Goal: Task Accomplishment & Management: Manage account settings

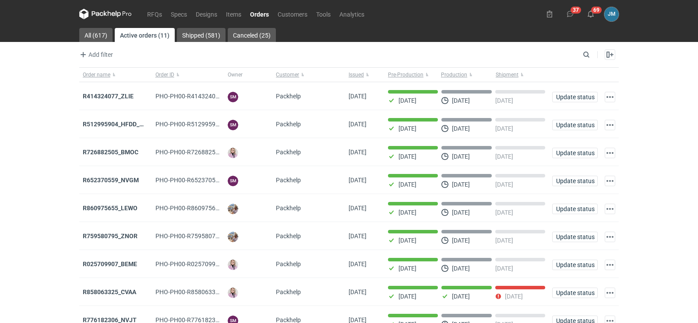
click at [93, 14] on icon at bounding box center [97, 13] width 11 height 5
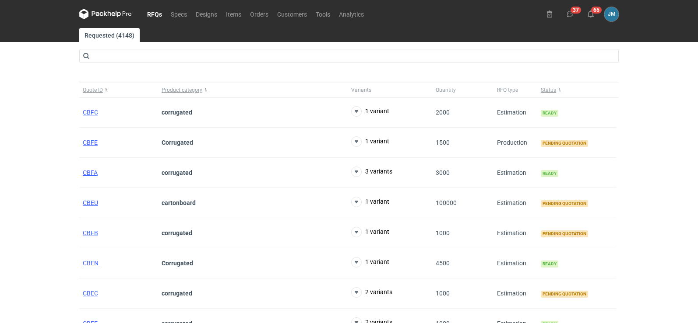
click at [102, 12] on icon at bounding box center [105, 14] width 53 height 11
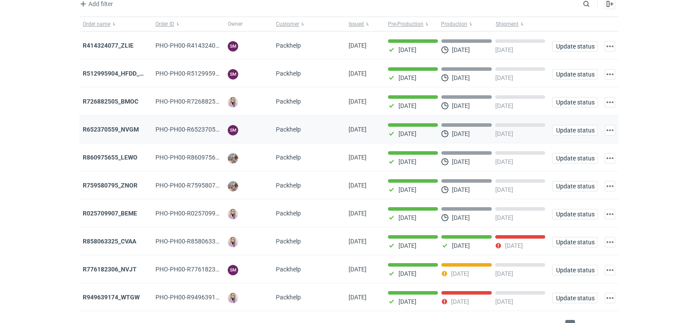
scroll to position [71, 0]
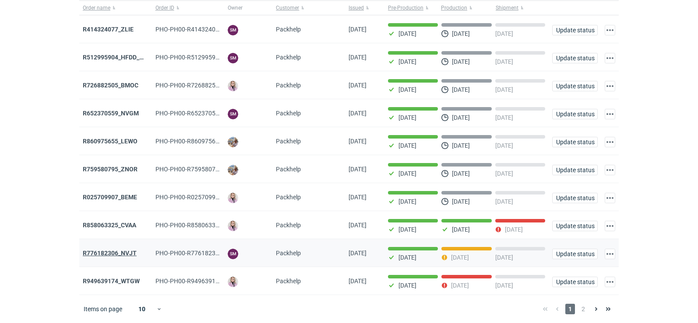
click at [88, 250] on strong "R776182306_NVJT" at bounding box center [110, 253] width 54 height 7
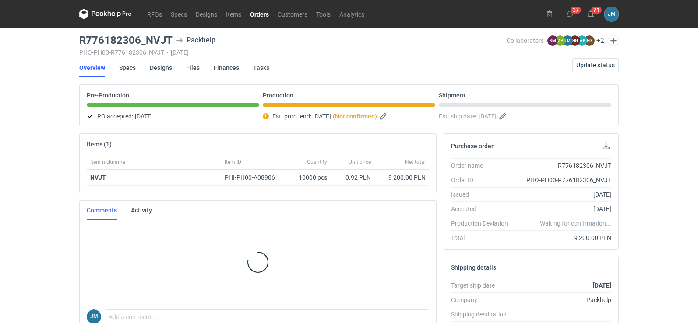
scroll to position [1, 0]
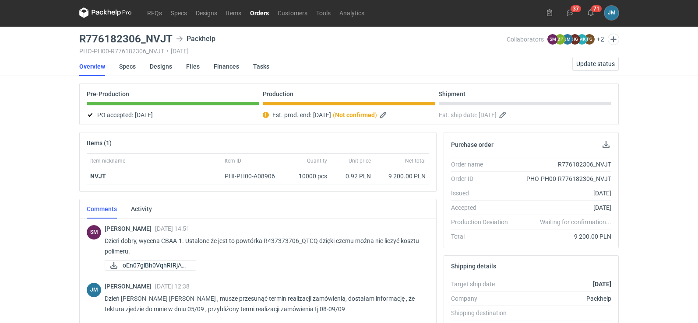
click at [94, 18] on icon at bounding box center [105, 12] width 53 height 11
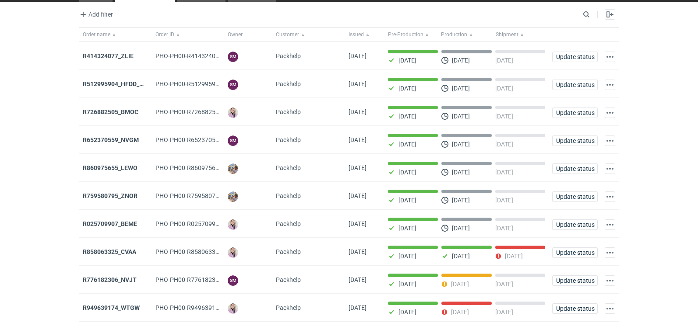
scroll to position [71, 0]
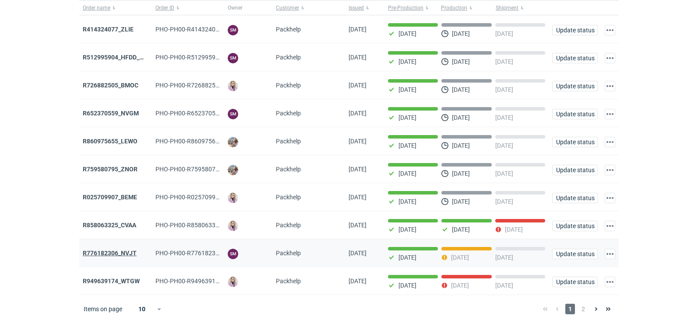
click at [84, 254] on strong "R776182306_NVJT" at bounding box center [110, 253] width 54 height 7
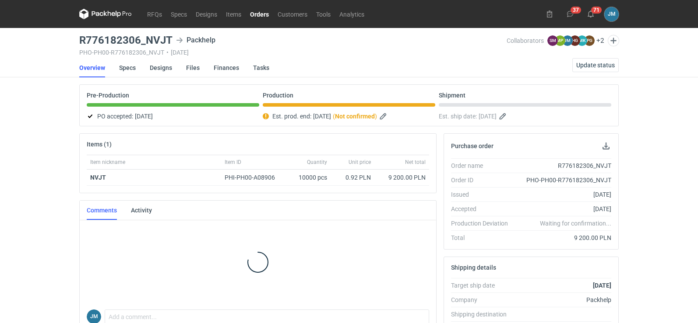
scroll to position [1, 0]
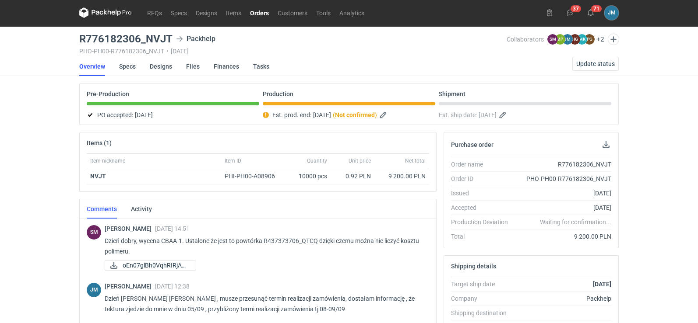
click at [109, 16] on icon at bounding box center [105, 12] width 53 height 11
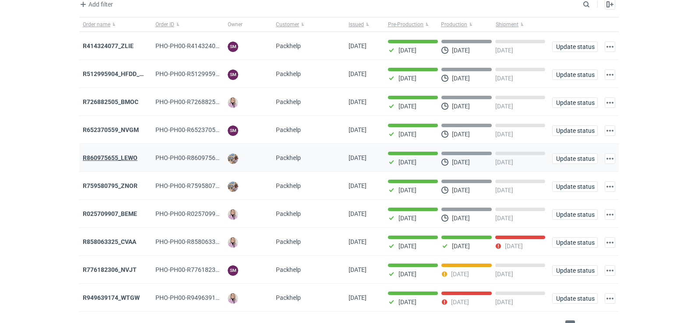
scroll to position [71, 0]
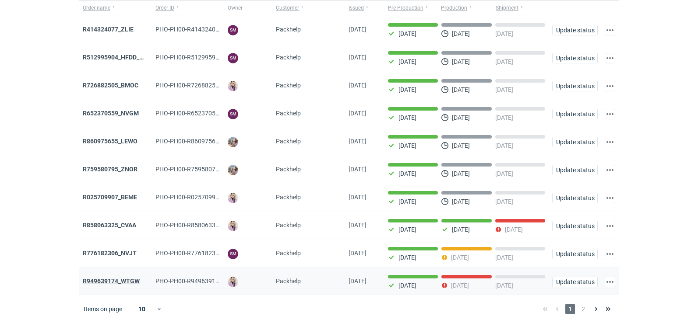
click at [124, 279] on strong "R949639174_WTGW" at bounding box center [111, 281] width 57 height 7
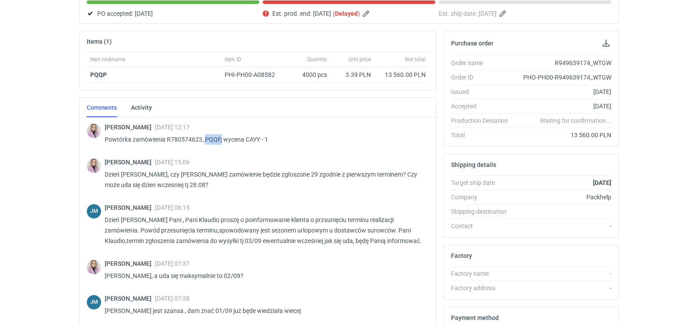
drag, startPoint x: 220, startPoint y: 138, endPoint x: 206, endPoint y: 138, distance: 14.0
click at [206, 138] on p "Powtórka zamówienia R780574623_PQQP, wycena CAYY - 1" at bounding box center [263, 139] width 317 height 11
copy p "PQQP,"
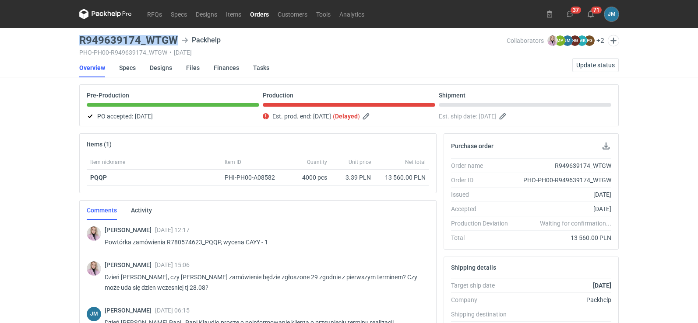
drag, startPoint x: 177, startPoint y: 37, endPoint x: 77, endPoint y: 35, distance: 99.8
click at [77, 35] on main "R949639174_WTGW Packhelp PHO-PH00-R949639174_WTGW • 08/08/2025 Collaborators Kl…" at bounding box center [349, 295] width 546 height 534
copy h3 "R949639174_WTGW"
click at [103, 14] on icon at bounding box center [97, 13] width 11 height 5
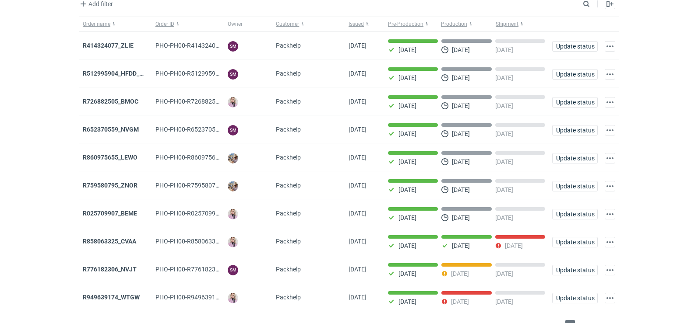
scroll to position [71, 0]
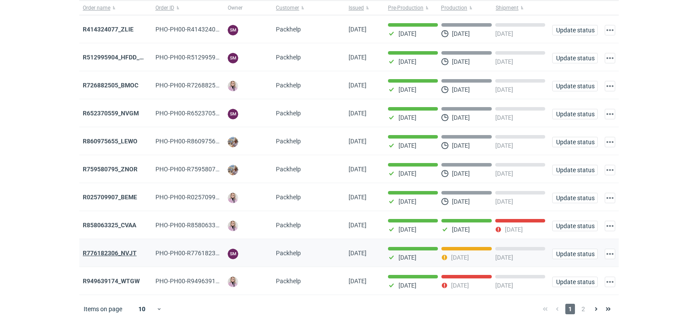
click at [131, 253] on strong "R776182306_NVJT" at bounding box center [110, 253] width 54 height 7
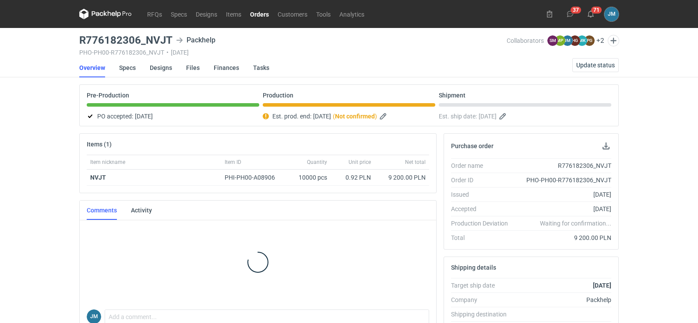
scroll to position [1, 0]
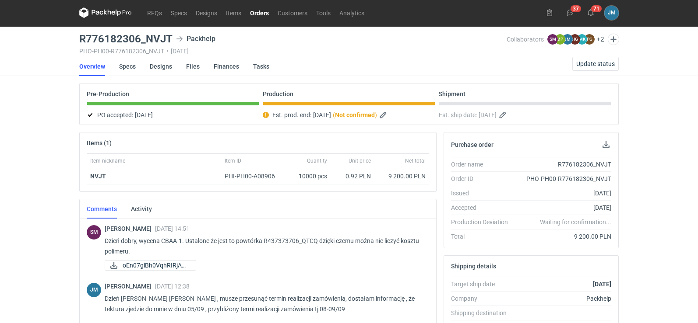
click at [97, 16] on icon at bounding box center [105, 12] width 53 height 11
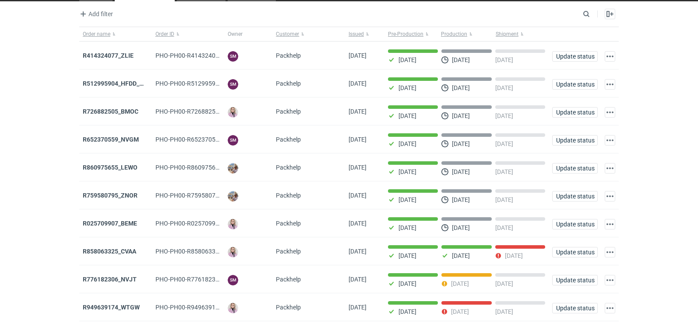
scroll to position [71, 0]
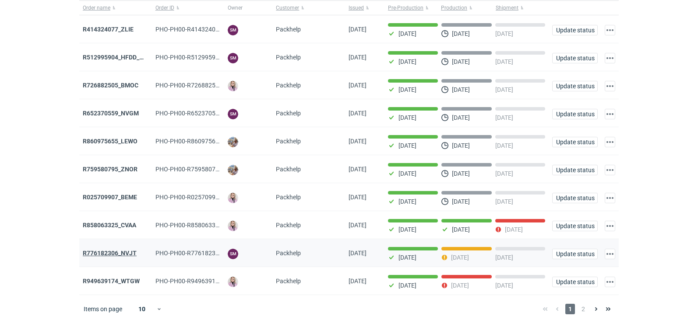
click at [99, 254] on strong "R776182306_NVJT" at bounding box center [110, 253] width 54 height 7
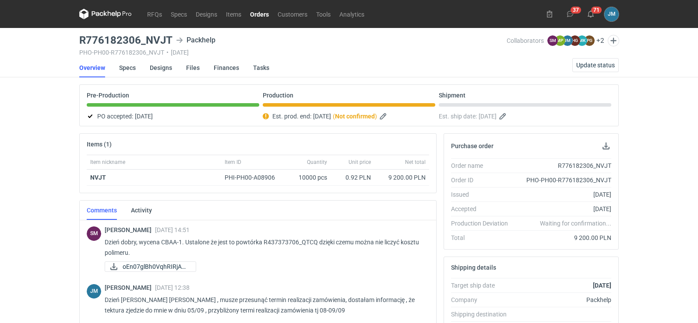
click at [103, 14] on icon at bounding box center [105, 14] width 53 height 11
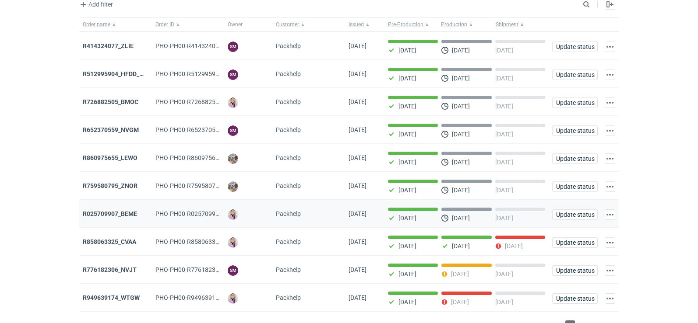
scroll to position [71, 0]
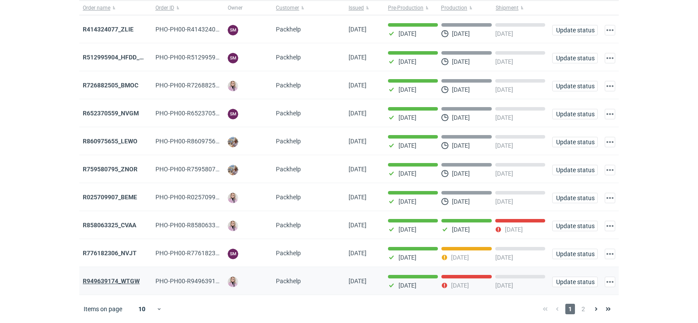
click at [109, 280] on strong "R949639174_WTGW" at bounding box center [111, 281] width 57 height 7
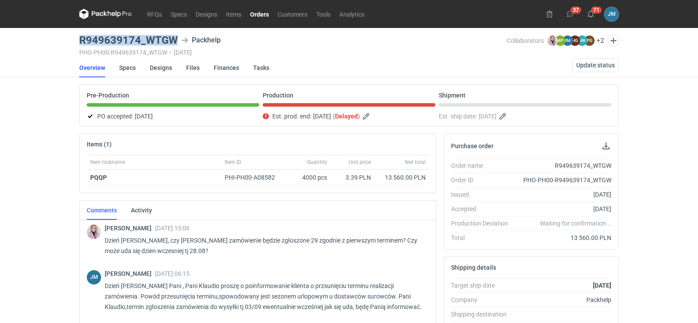
drag, startPoint x: 178, startPoint y: 42, endPoint x: 82, endPoint y: 36, distance: 96.1
click at [82, 36] on div "R949639174_WTGW Packhelp" at bounding box center [292, 40] width 427 height 11
copy h3 "R949639174_WTGW"
click at [587, 60] on button "Update status" at bounding box center [595, 65] width 46 height 14
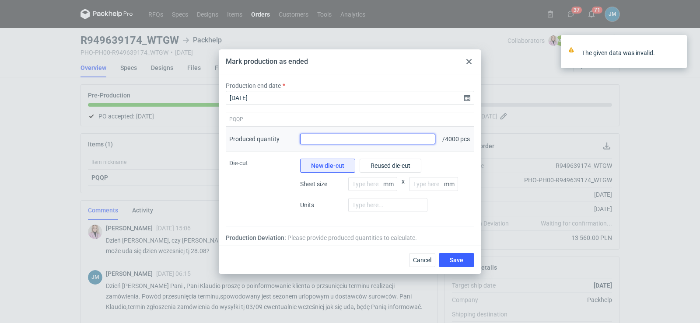
click at [396, 139] on input "Produced quantity" at bounding box center [367, 139] width 135 height 11
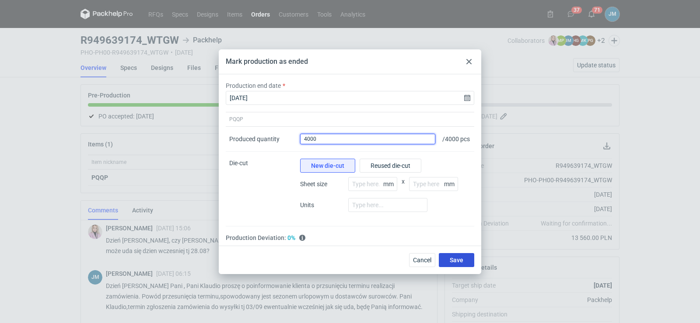
type input "4000"
click at [458, 263] on span "Save" at bounding box center [457, 260] width 14 height 6
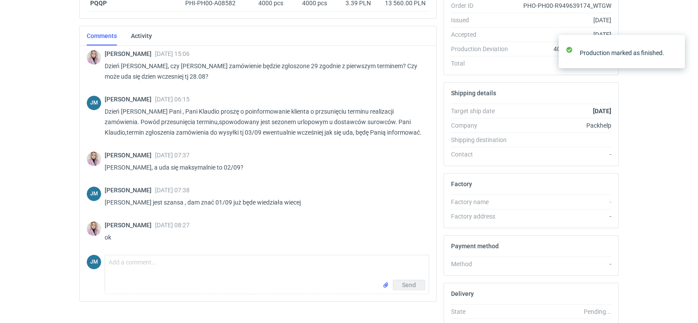
scroll to position [175, 0]
click at [121, 277] on textarea "Comment message" at bounding box center [266, 267] width 323 height 25
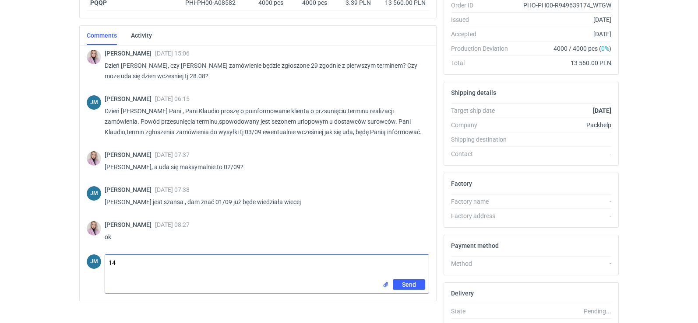
type textarea "1"
type textarea "P"
type textarea "1"
click at [125, 276] on textarea "Comment message" at bounding box center [266, 267] width 323 height 25
type textarea "D"
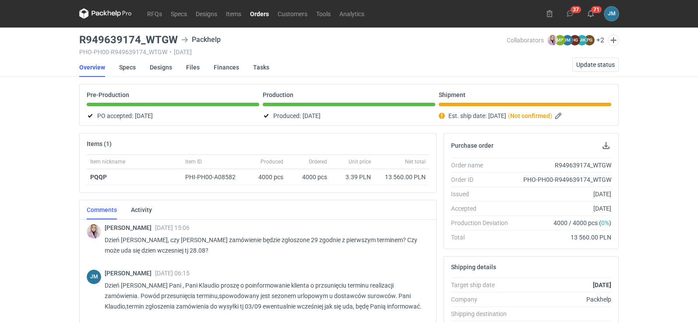
scroll to position [0, 0]
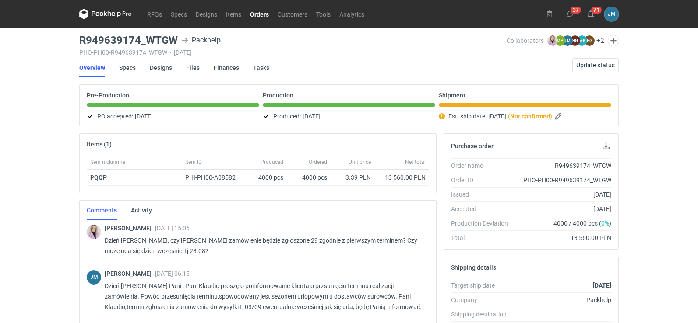
click at [98, 15] on icon at bounding box center [105, 14] width 53 height 11
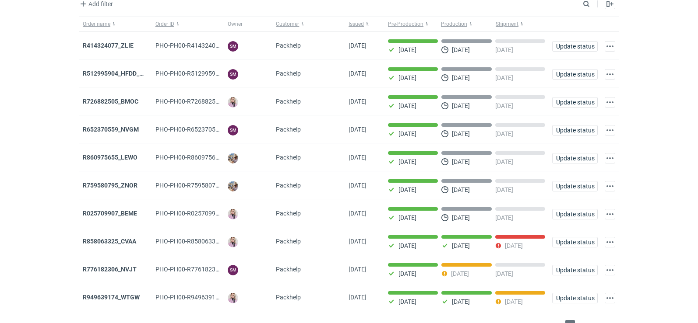
scroll to position [71, 0]
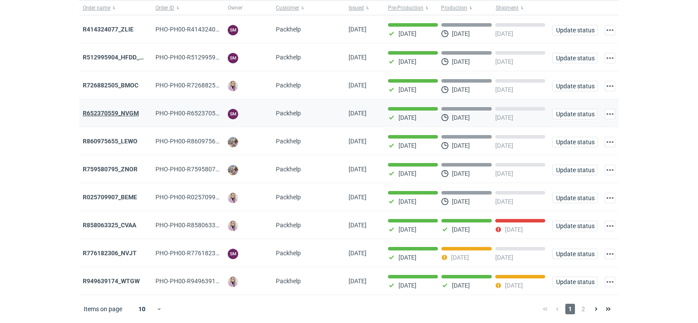
click at [112, 110] on strong "R652370559_NVGM" at bounding box center [111, 113] width 56 height 7
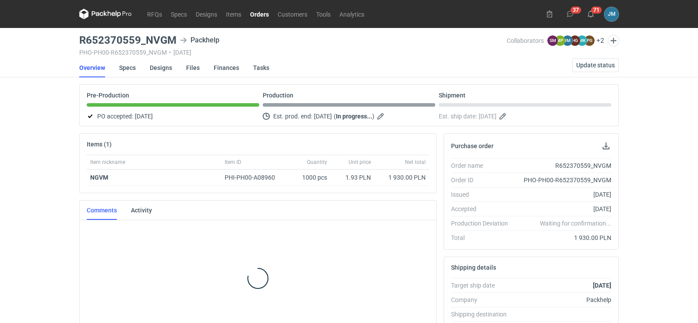
scroll to position [15, 0]
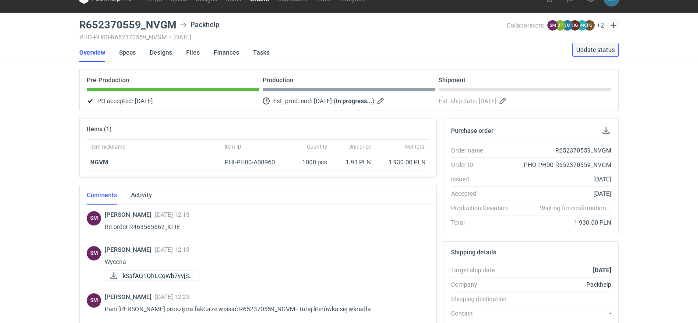
click at [606, 50] on span "Update status" at bounding box center [595, 50] width 39 height 6
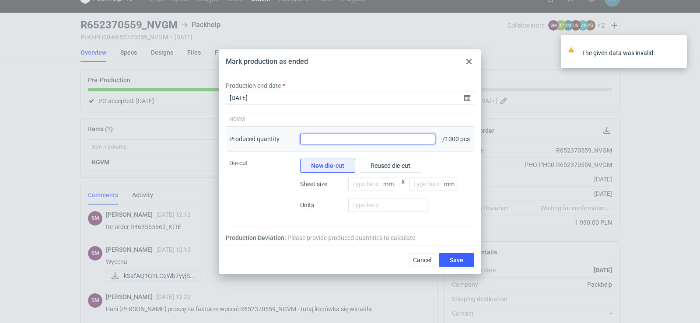
click at [354, 141] on input "Produced quantity" at bounding box center [367, 139] width 135 height 11
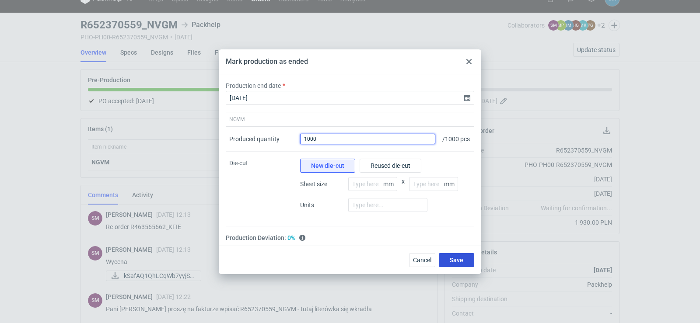
type input "1000"
click at [454, 263] on span "Save" at bounding box center [457, 260] width 14 height 6
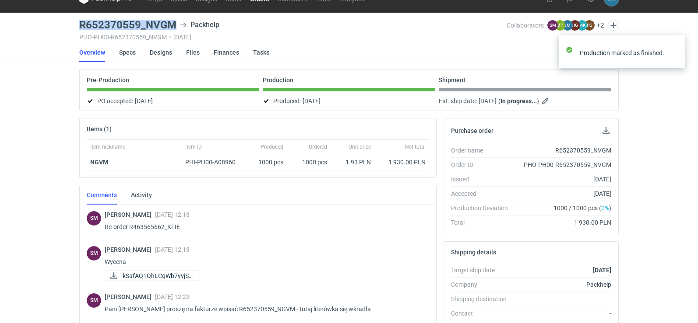
drag, startPoint x: 176, startPoint y: 21, endPoint x: 78, endPoint y: 21, distance: 97.6
click at [78, 21] on main "R652370559_NVGM Packhelp PHO-PH00-R652370559_NVGM • 22/08/2025 Collaborators SM…" at bounding box center [349, 280] width 546 height 534
copy h3 "R652370559_NVGM"
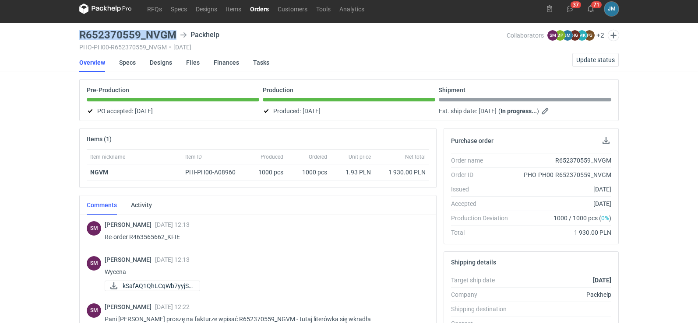
scroll to position [0, 0]
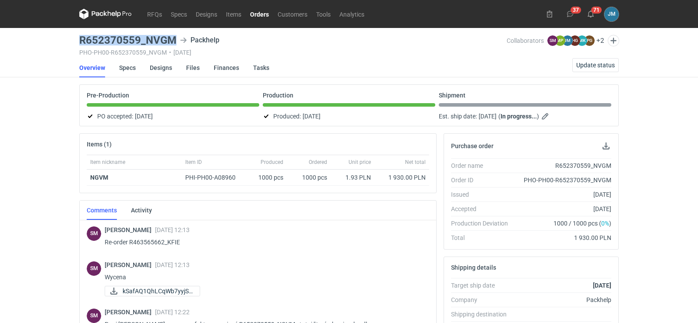
click at [107, 12] on icon at bounding box center [105, 14] width 53 height 11
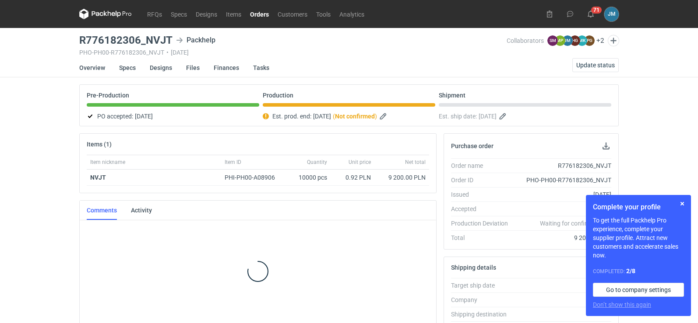
scroll to position [1, 0]
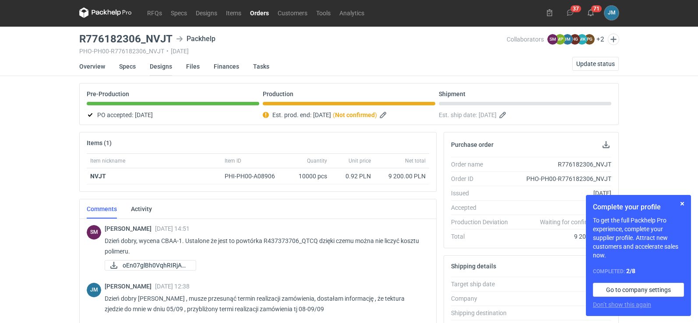
click at [157, 63] on link "Designs" at bounding box center [161, 66] width 22 height 19
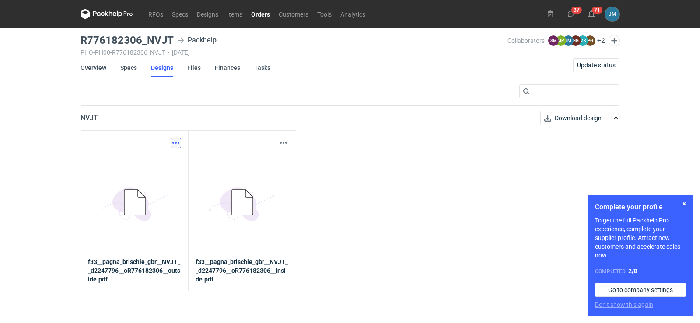
click at [176, 142] on button "button" at bounding box center [176, 143] width 11 height 11
click at [166, 162] on link "Download design part" at bounding box center [137, 162] width 81 height 14
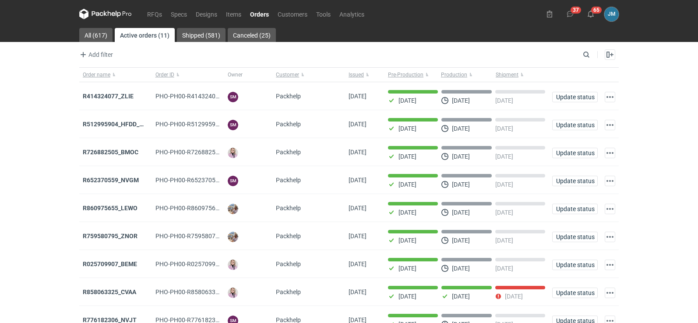
scroll to position [71, 0]
